Goal: Task Accomplishment & Management: Manage account settings

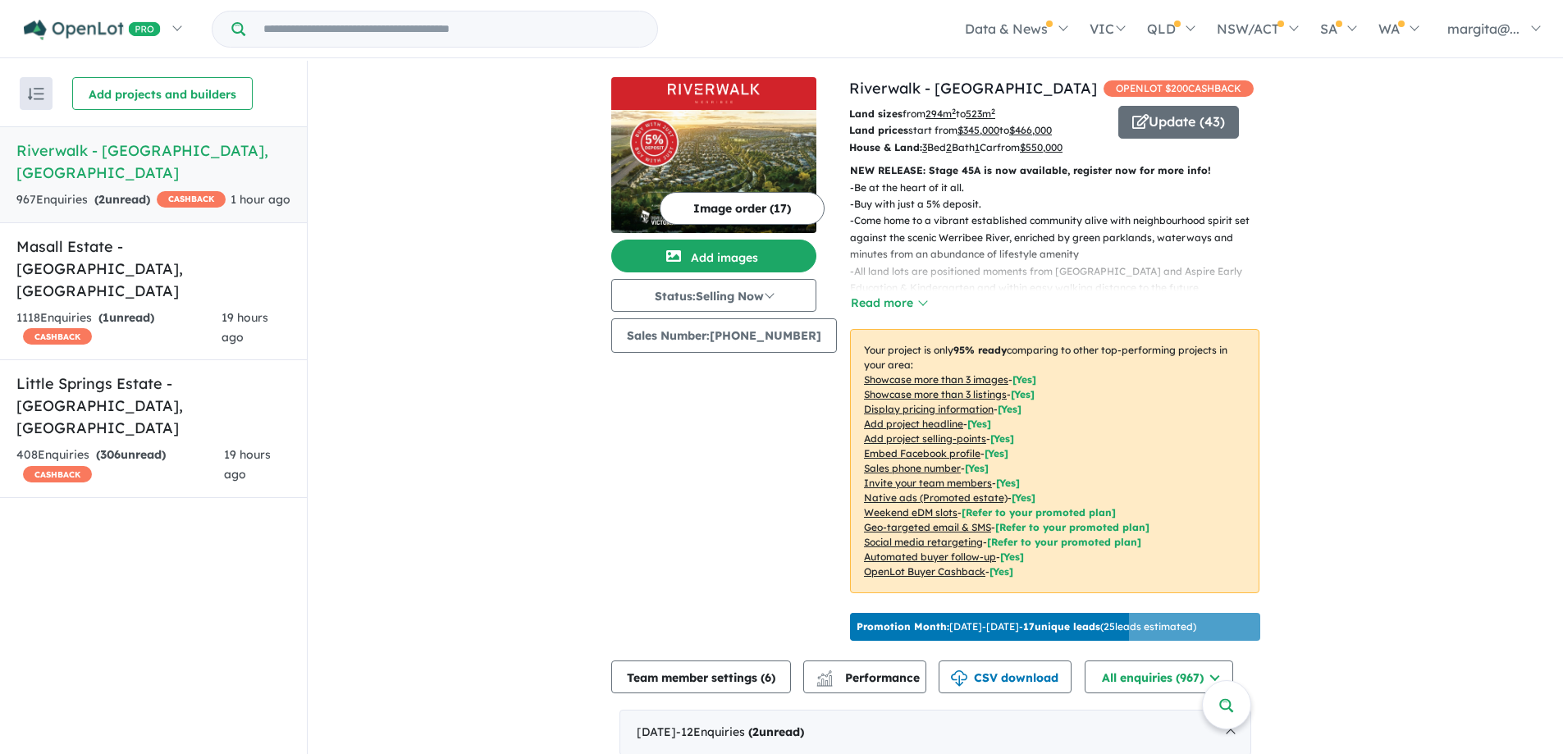
click at [110, 157] on h5 "Riverwalk - [GEOGRAPHIC_DATA] , [GEOGRAPHIC_DATA]" at bounding box center [153, 161] width 274 height 44
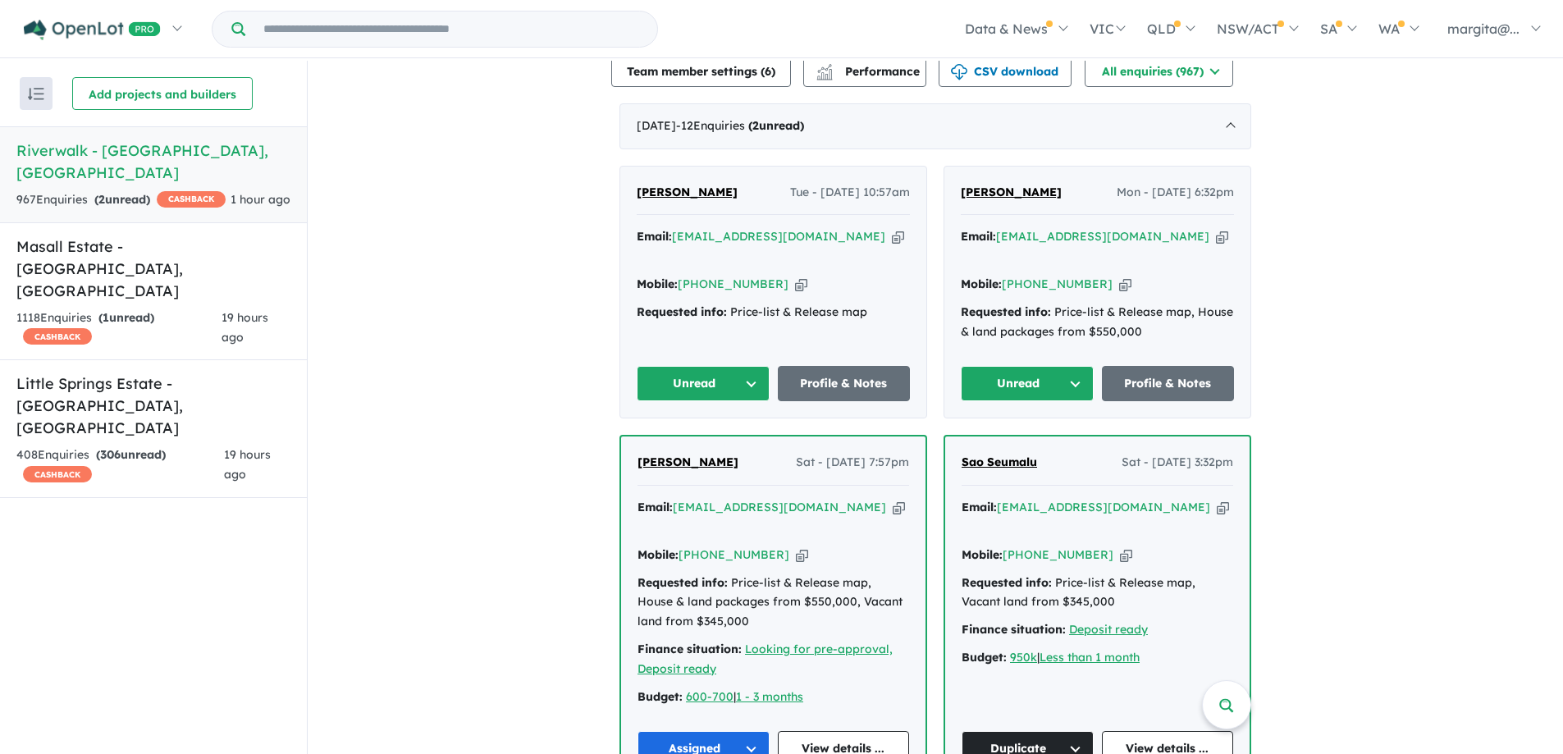
scroll to position [656, 0]
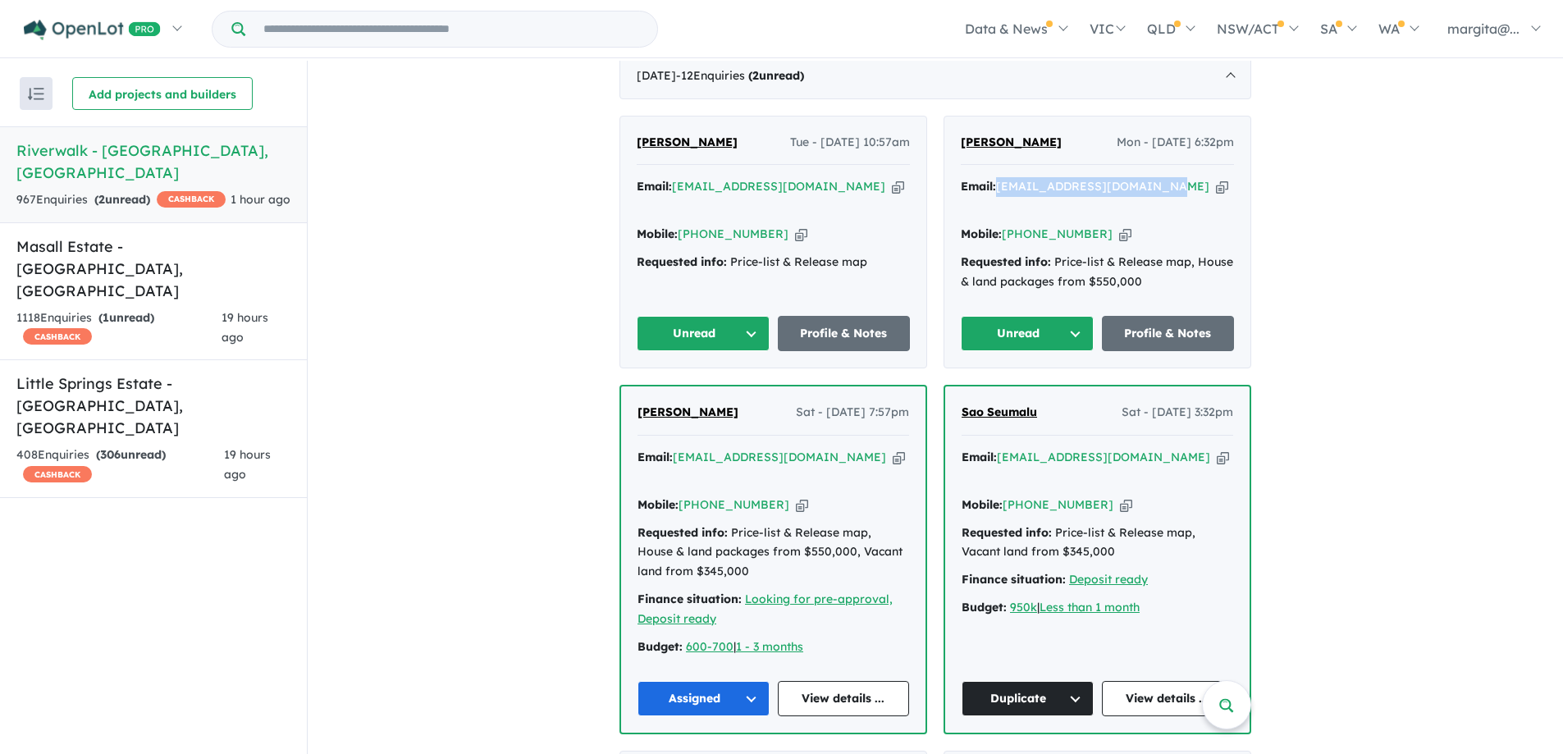
drag, startPoint x: 1170, startPoint y: 202, endPoint x: 998, endPoint y: 209, distance: 171.6
click at [998, 209] on div "Email: [EMAIL_ADDRESS][DOMAIN_NAME] Copied!" at bounding box center [1097, 196] width 273 height 39
copy a%20Riverwalk%20-%20Werribee"] "[EMAIL_ADDRESS][DOMAIN_NAME]"
drag, startPoint x: 1090, startPoint y: 229, endPoint x: 1025, endPoint y: 239, distance: 65.6
click at [1025, 239] on div "Mobile: [PHONE_NUMBER] Copied!" at bounding box center [1097, 235] width 273 height 20
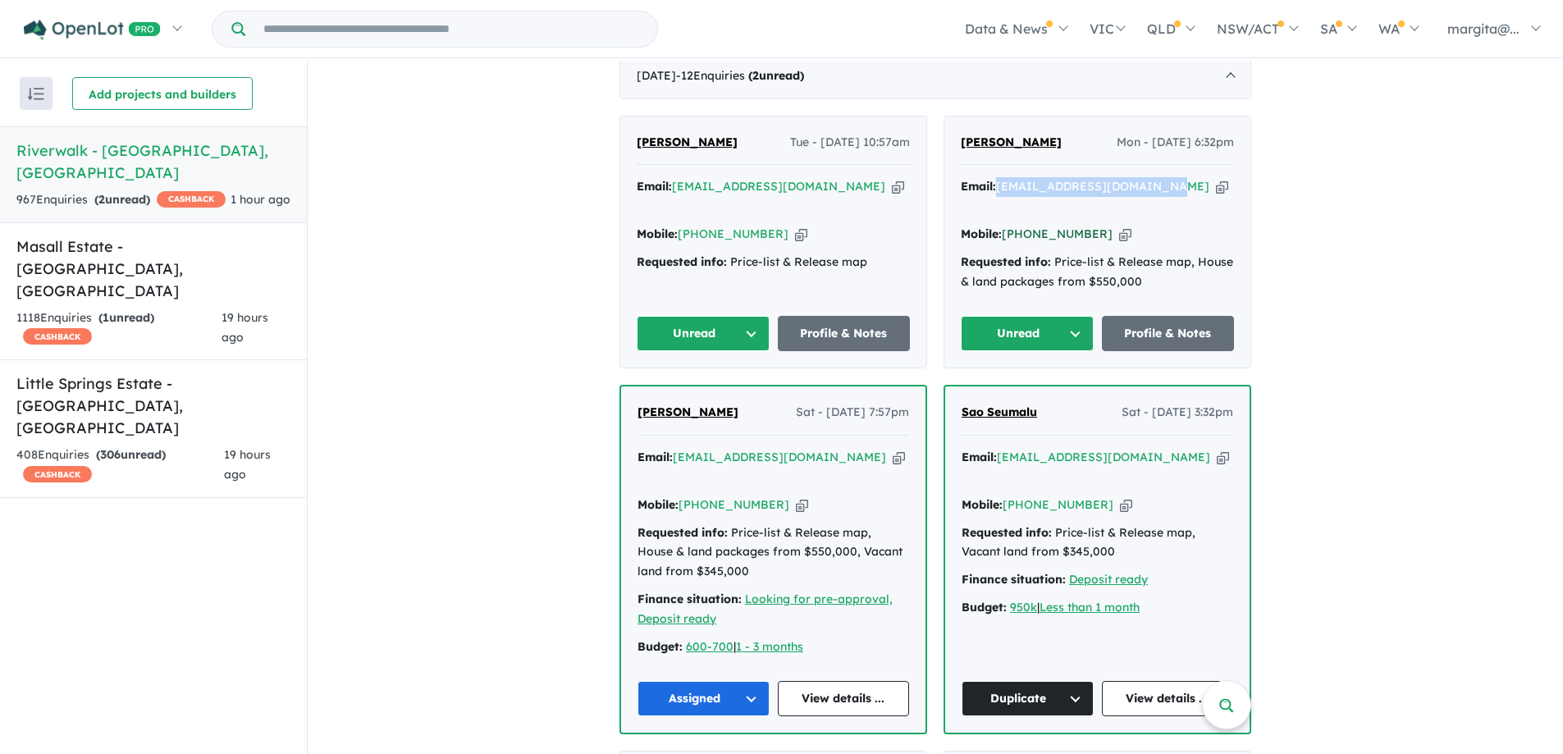
copy link "477 693 517"
click at [1073, 334] on button "Unread" at bounding box center [1027, 333] width 133 height 35
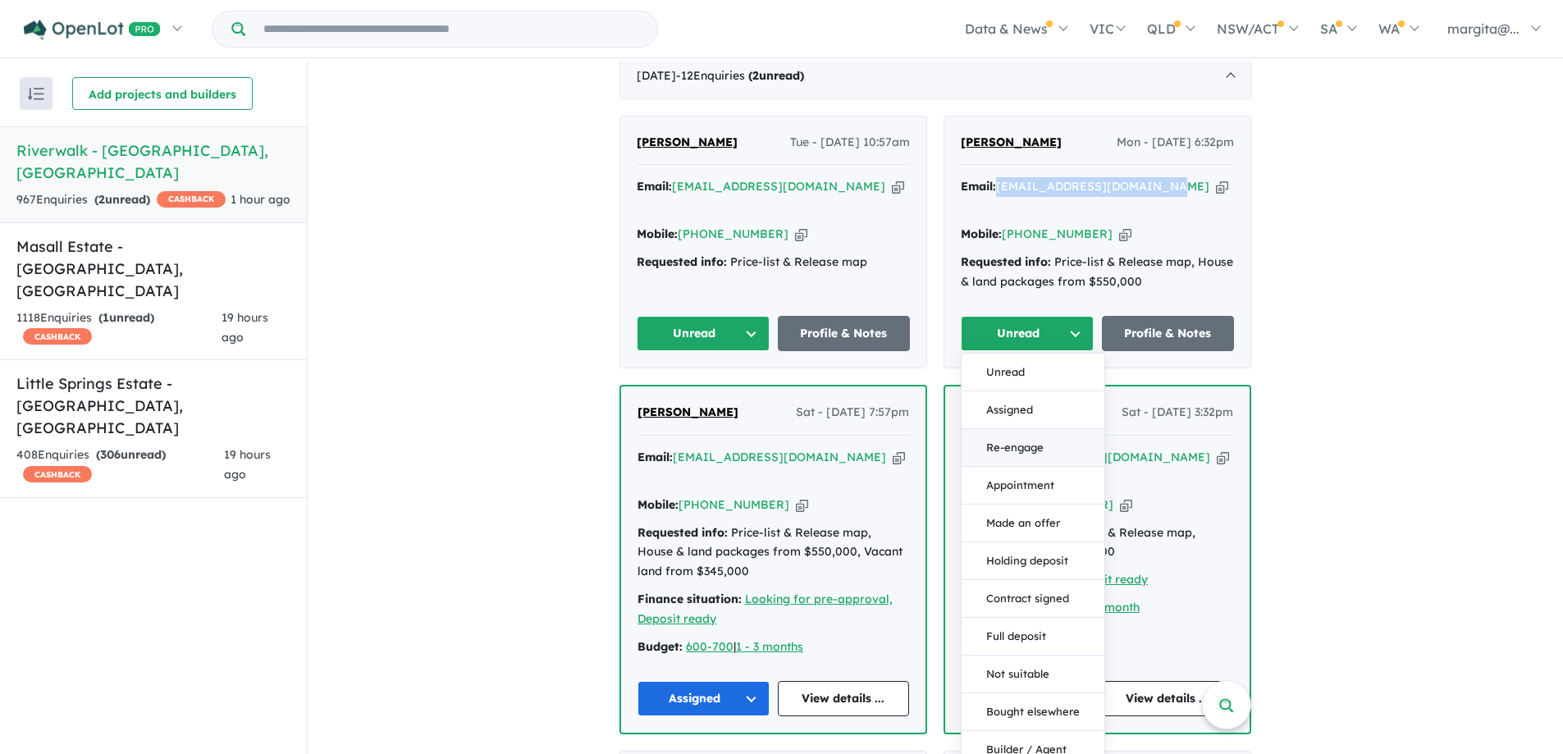
click at [1015, 445] on button "Re-engage" at bounding box center [1032, 448] width 143 height 38
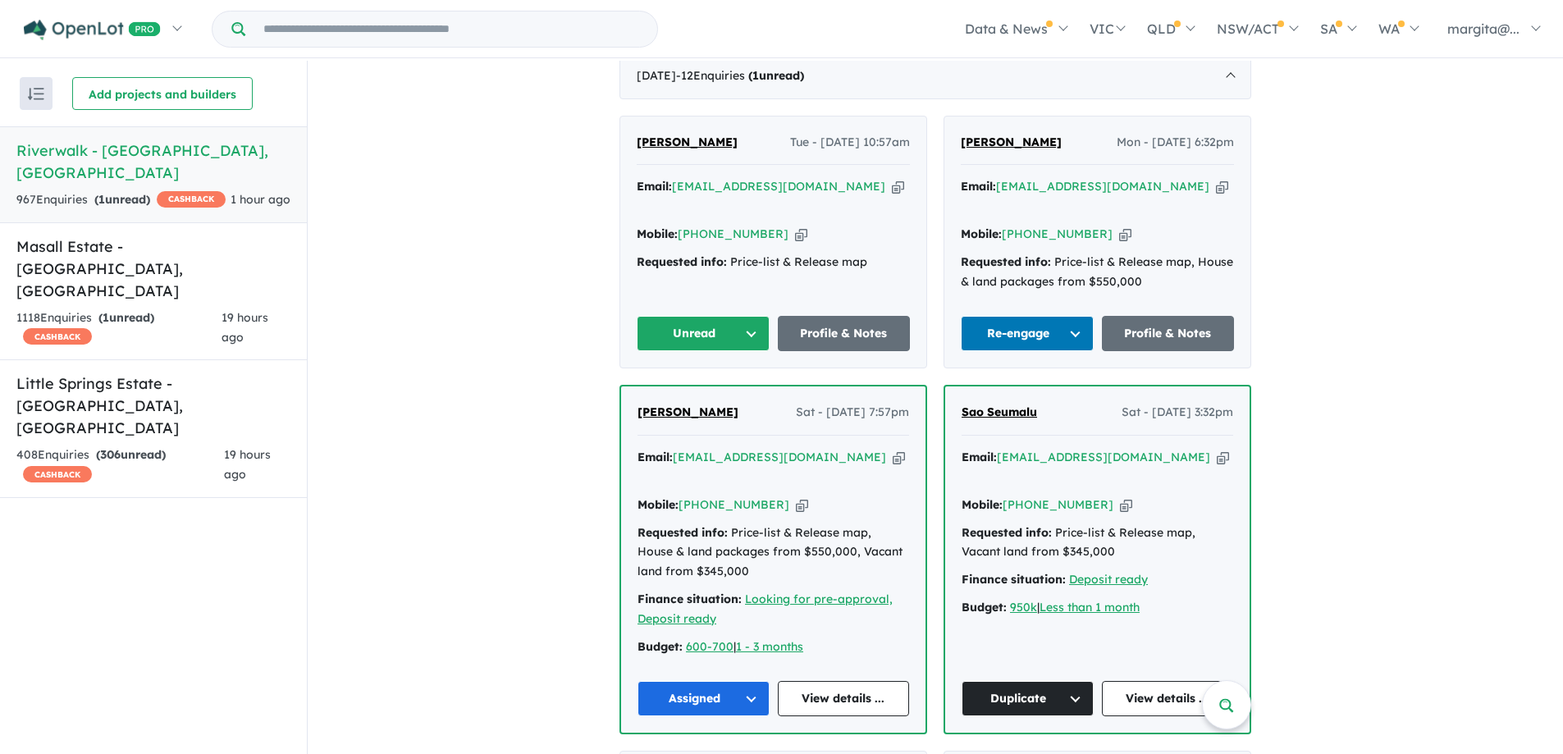
drag, startPoint x: 824, startPoint y: 202, endPoint x: 674, endPoint y: 205, distance: 150.2
click at [674, 205] on div "Email: [EMAIL_ADDRESS][DOMAIN_NAME] Copied!" at bounding box center [773, 196] width 273 height 39
copy a%20Riverwalk%20-%20Werribee"] "[EMAIL_ADDRESS][DOMAIN_NAME]"
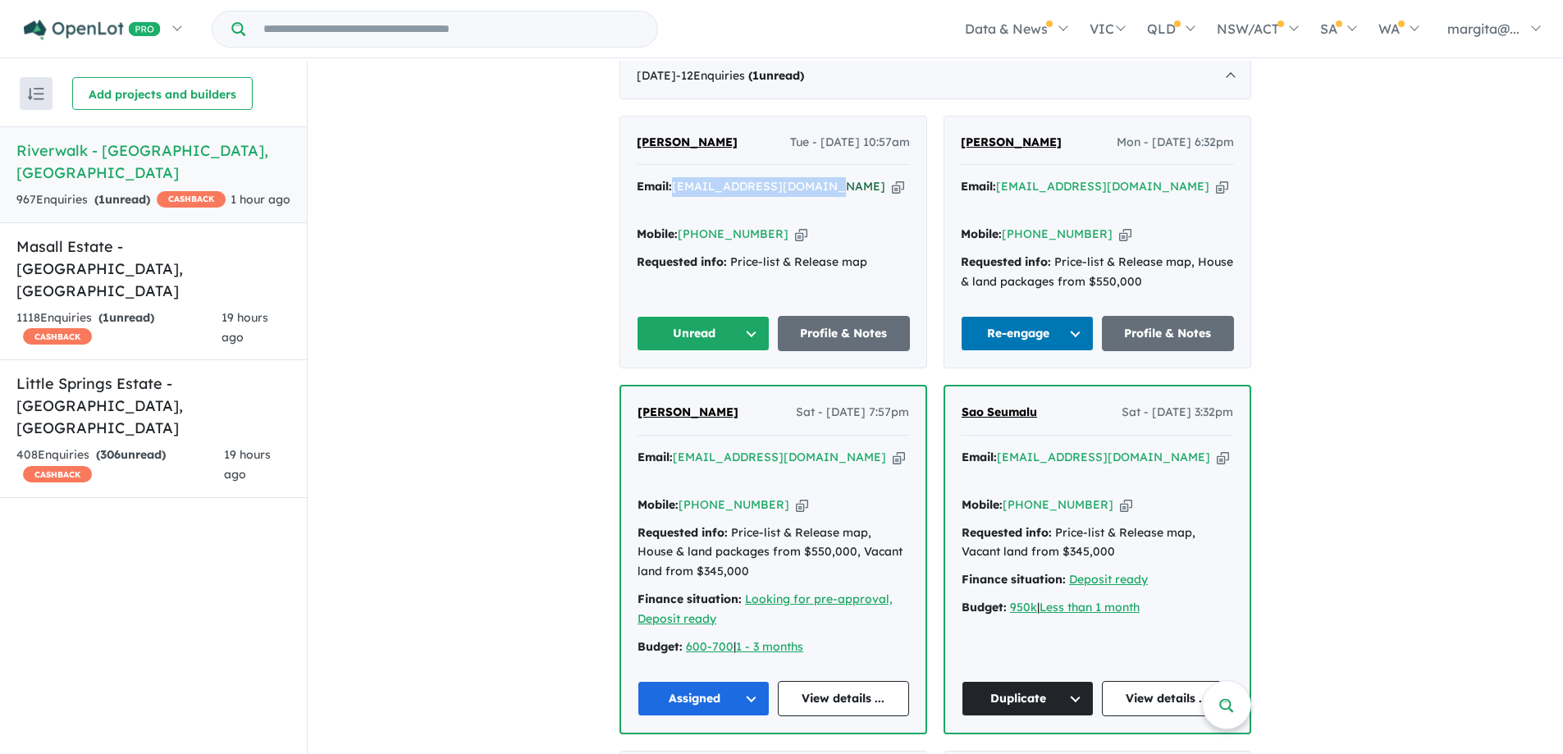
copy a%20Riverwalk%20-%20Werribee"] "[EMAIL_ADDRESS][DOMAIN_NAME]"
click at [856, 282] on div "[PERSON_NAME] - [DATE] 10:57am Email: [EMAIL_ADDRESS][DOMAIN_NAME] Copied! Mobi…" at bounding box center [773, 242] width 306 height 252
drag, startPoint x: 766, startPoint y: 233, endPoint x: 701, endPoint y: 229, distance: 64.9
click at [701, 229] on div "Mobile: [PHONE_NUMBER] Copied!" at bounding box center [773, 235] width 273 height 20
copy link "405 143 573"
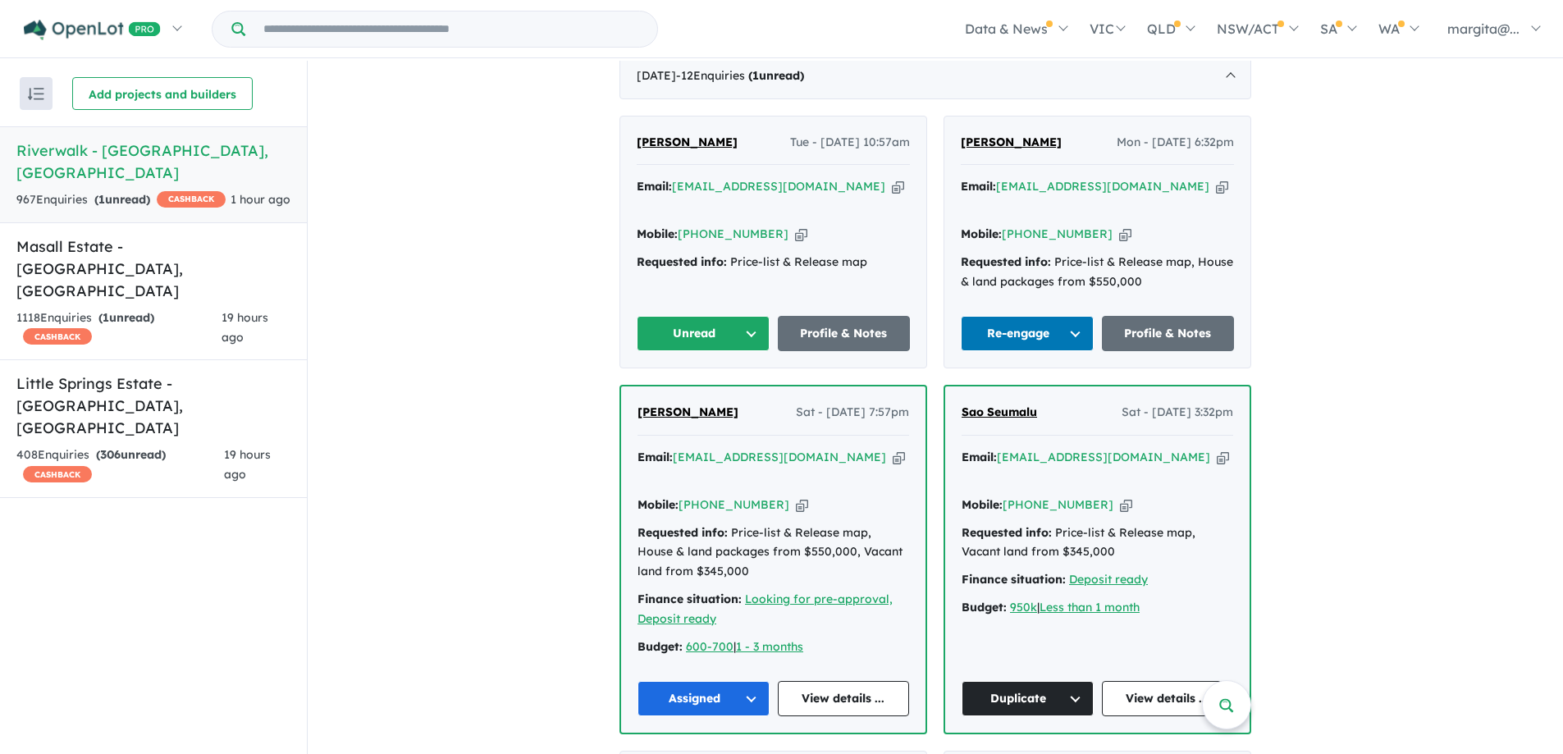
click at [736, 327] on button "Unread" at bounding box center [703, 333] width 133 height 35
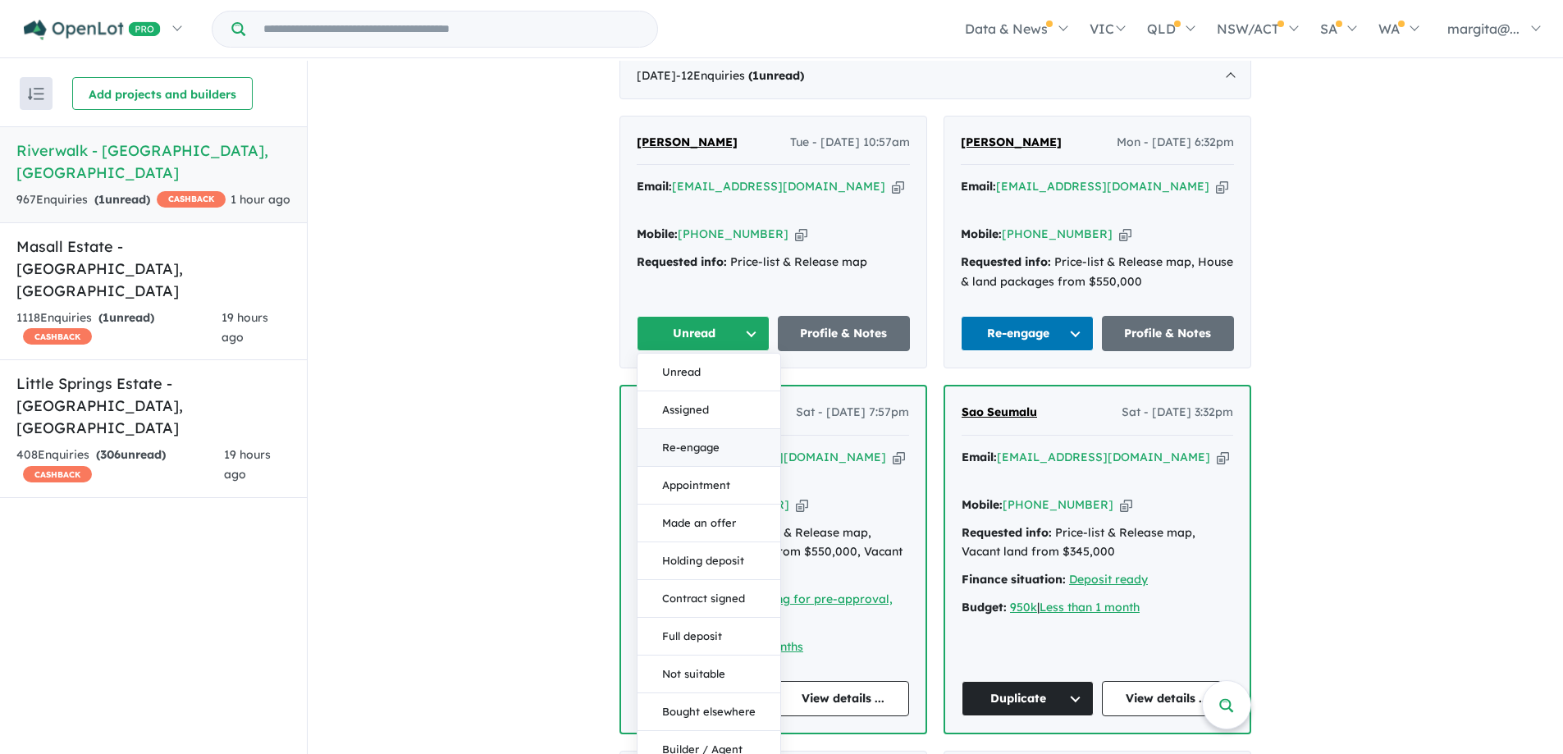
click at [680, 440] on button "Re-engage" at bounding box center [708, 448] width 143 height 38
